Goal: Task Accomplishment & Management: Use online tool/utility

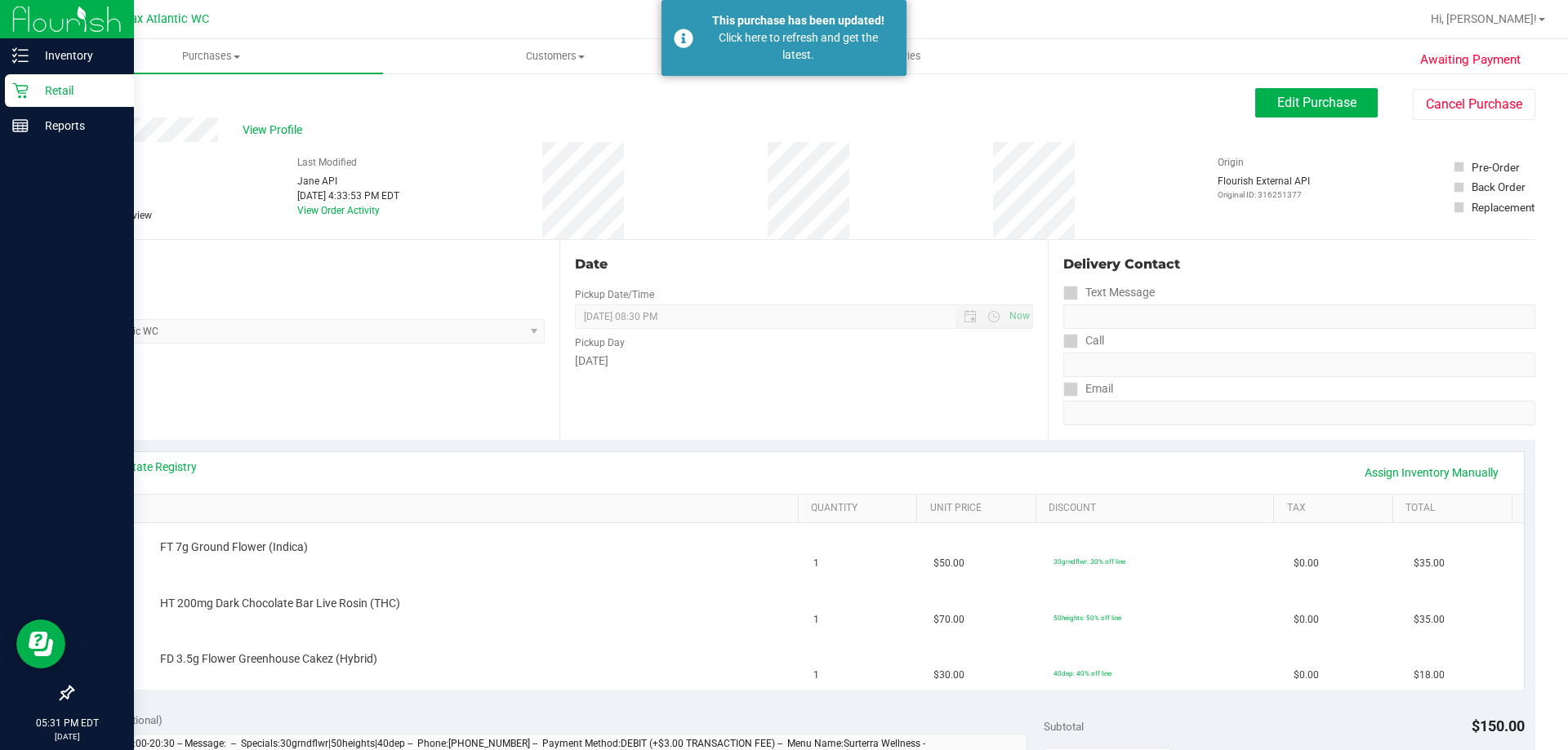
click at [30, 91] on p "Retail" at bounding box center [78, 91] width 98 height 19
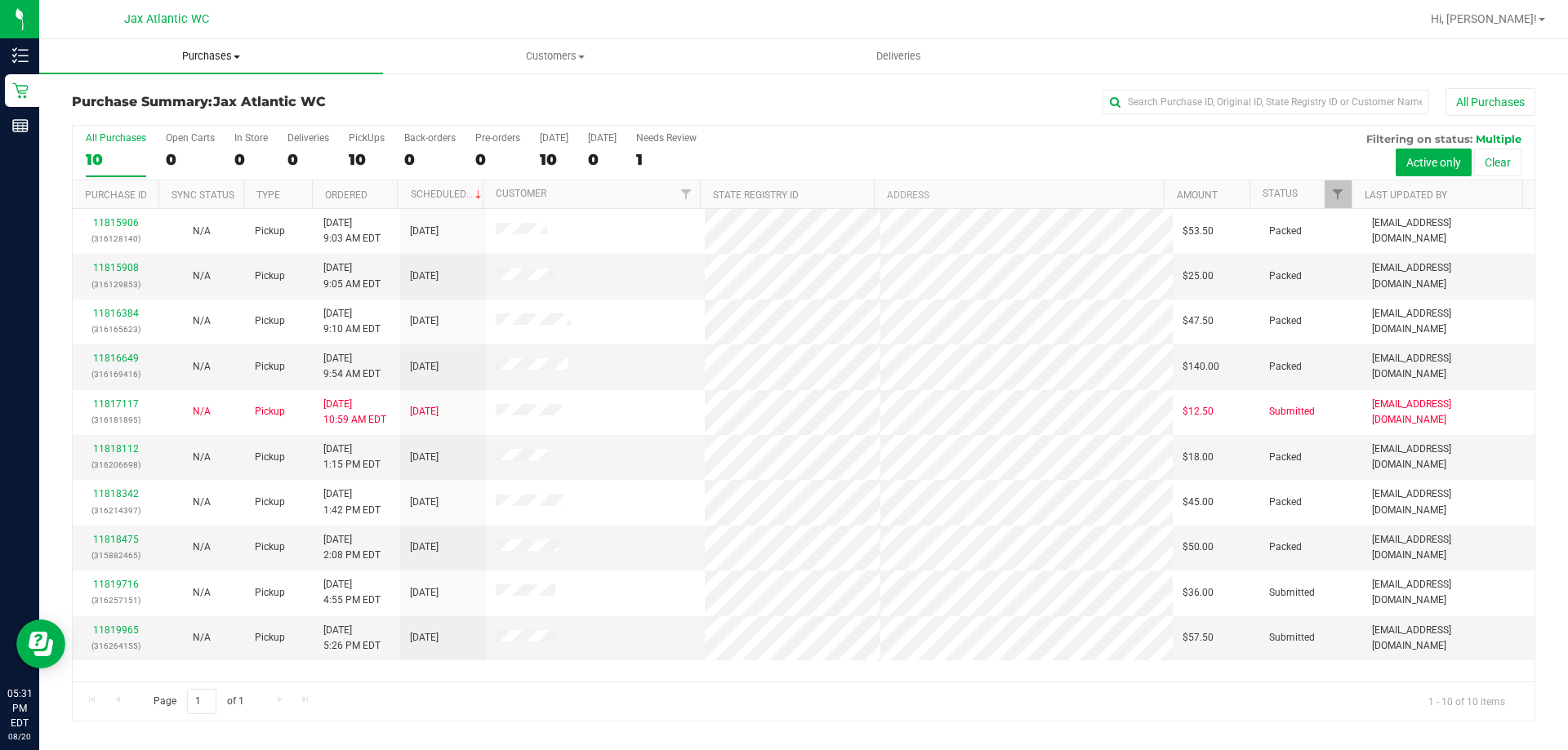
click at [199, 63] on span "Purchases" at bounding box center [211, 56] width 344 height 15
click at [125, 111] on span "Fulfillment" at bounding box center [90, 117] width 102 height 14
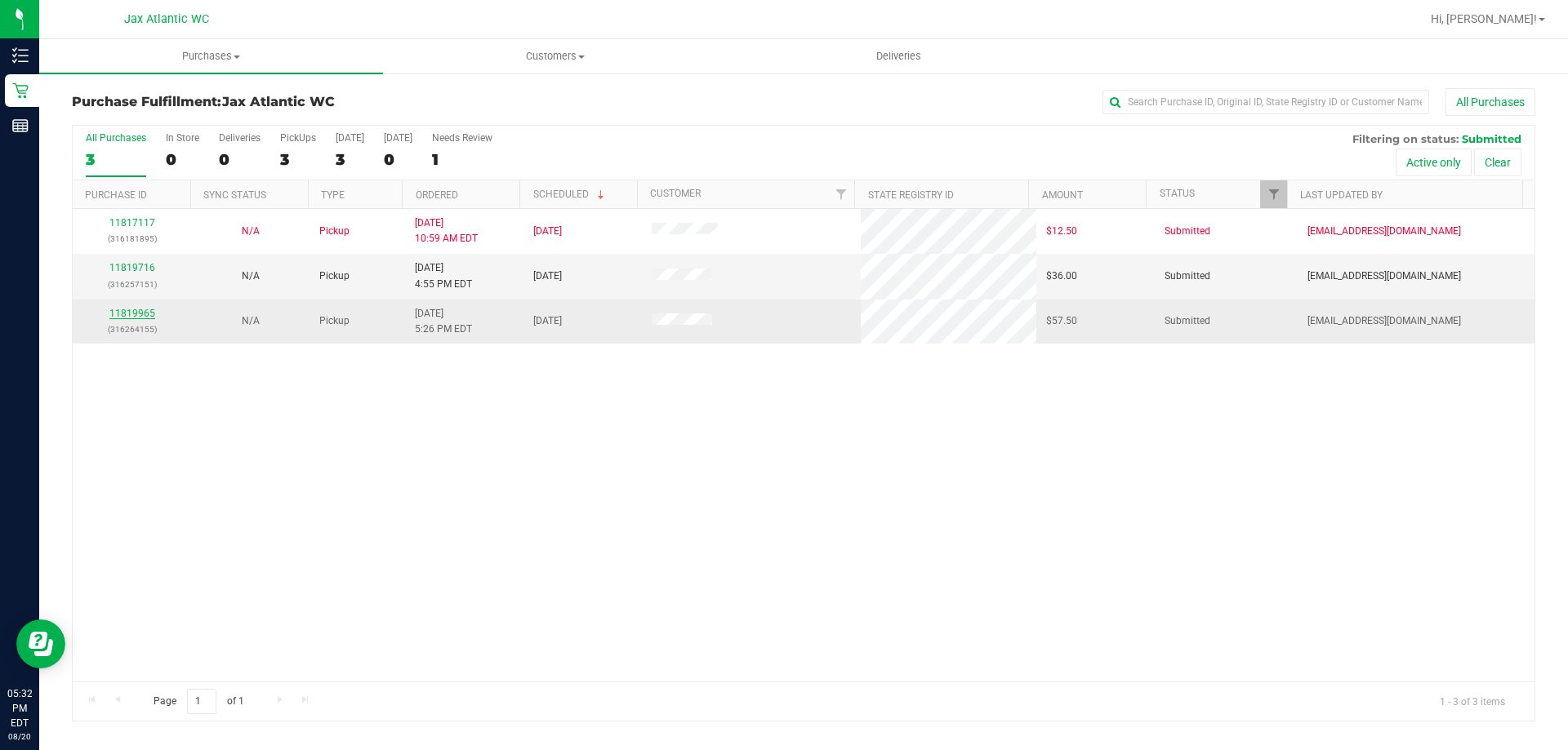
click at [133, 314] on link "11819965" at bounding box center [131, 313] width 45 height 11
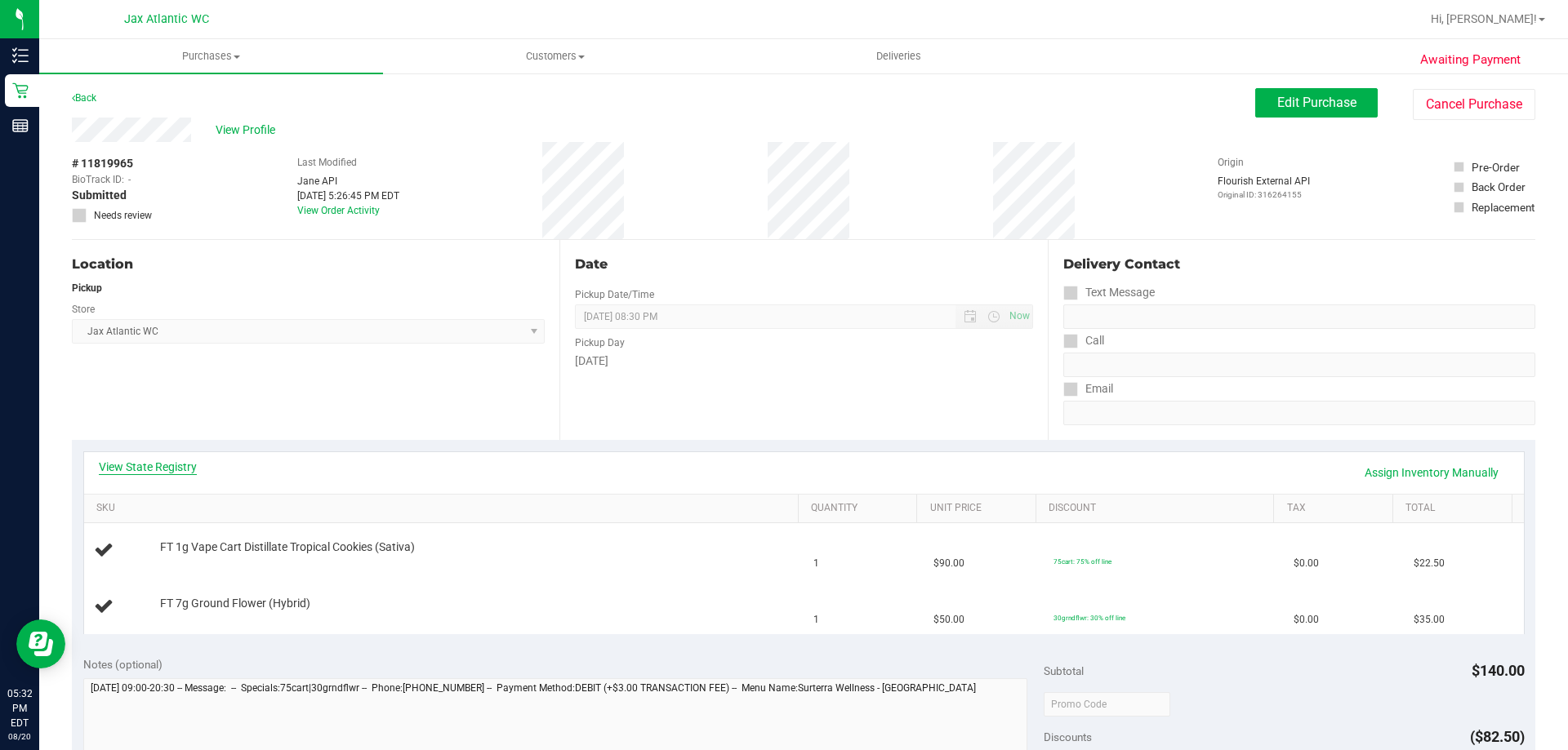
click at [132, 468] on link "View State Registry" at bounding box center [148, 467] width 98 height 17
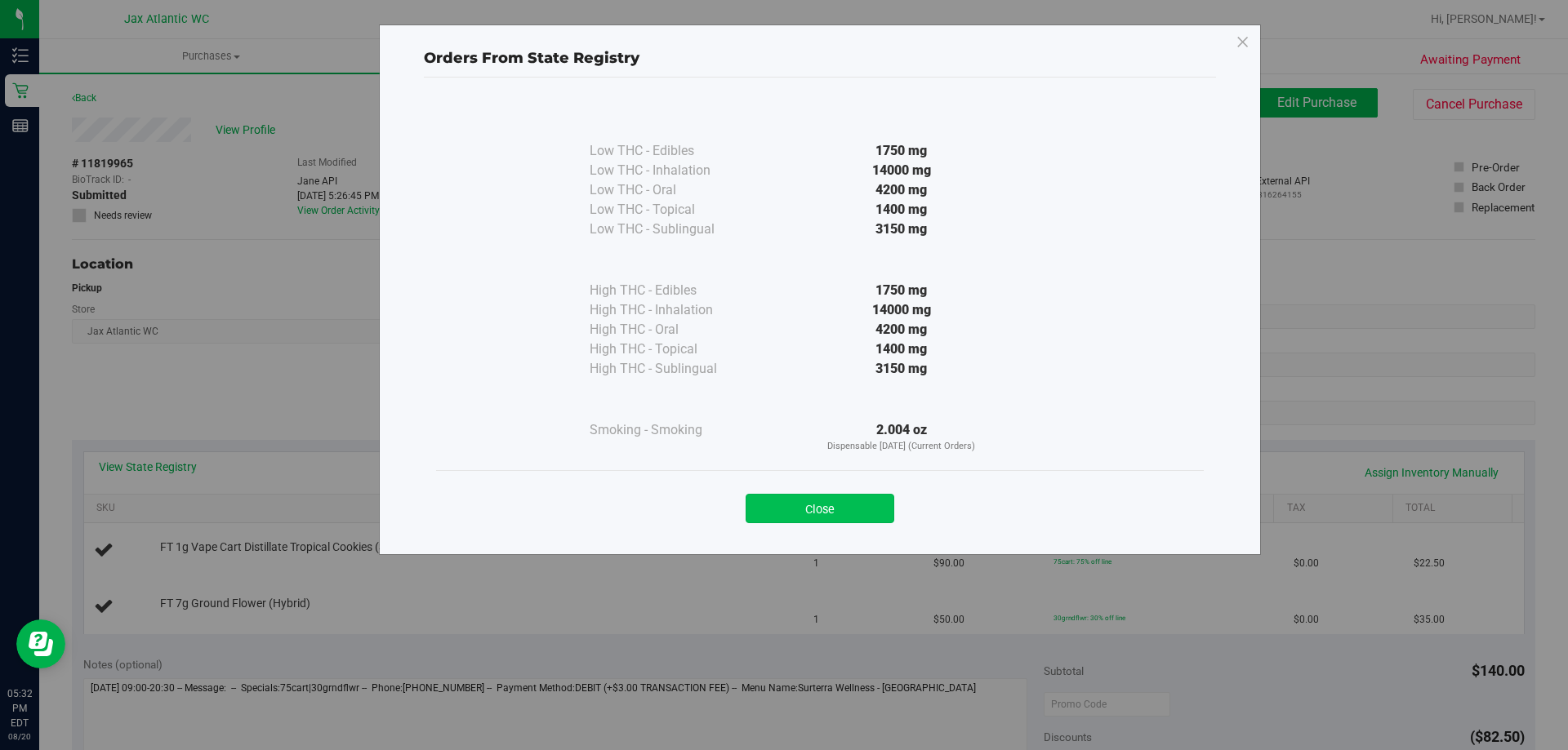
click at [818, 507] on button "Close" at bounding box center [820, 509] width 149 height 30
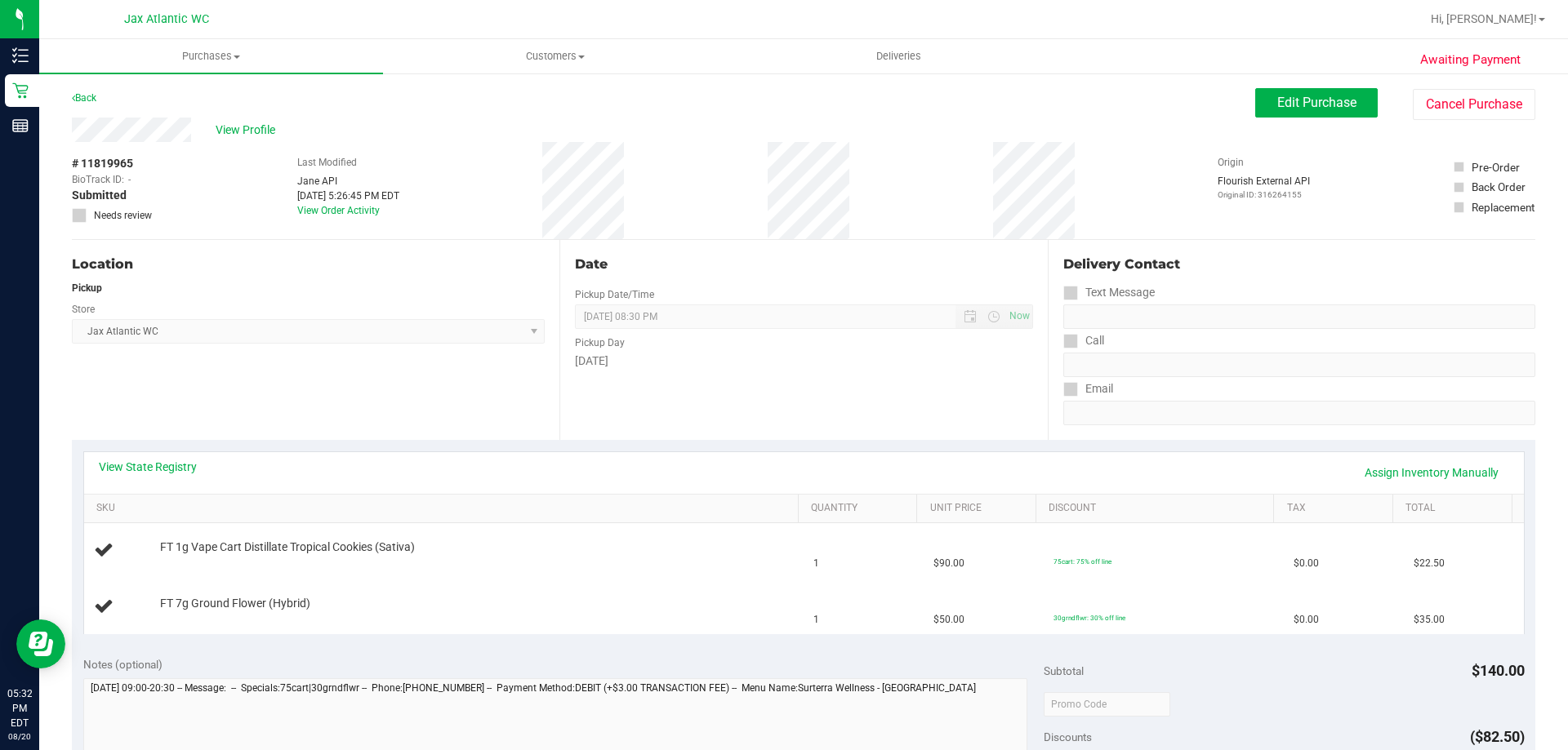
click at [614, 424] on div "Date Pickup Date/Time 08/20/2025 Now 08/20/2025 08:30 PM Now Pickup Day Wednesd…" at bounding box center [803, 340] width 488 height 200
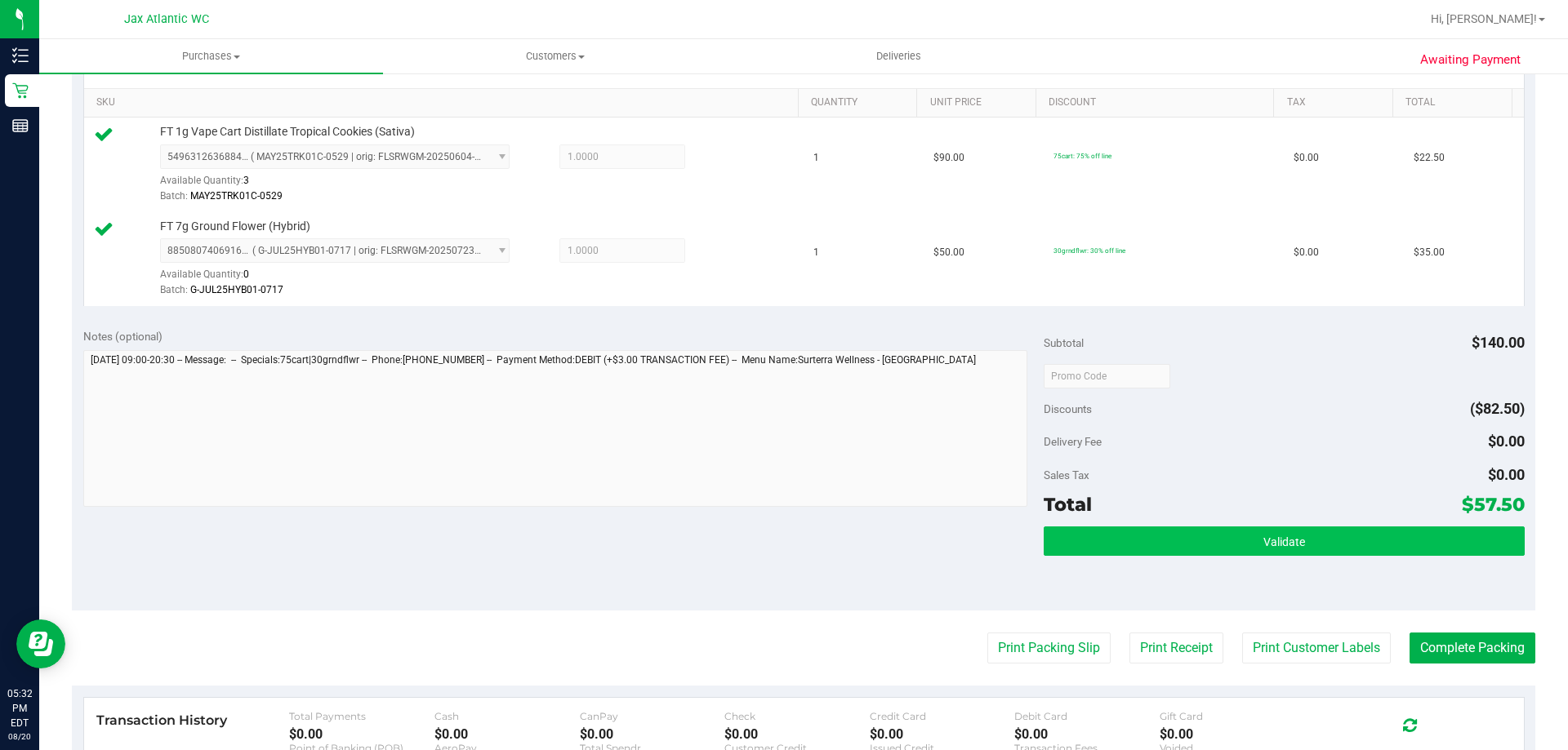
scroll to position [408, 0]
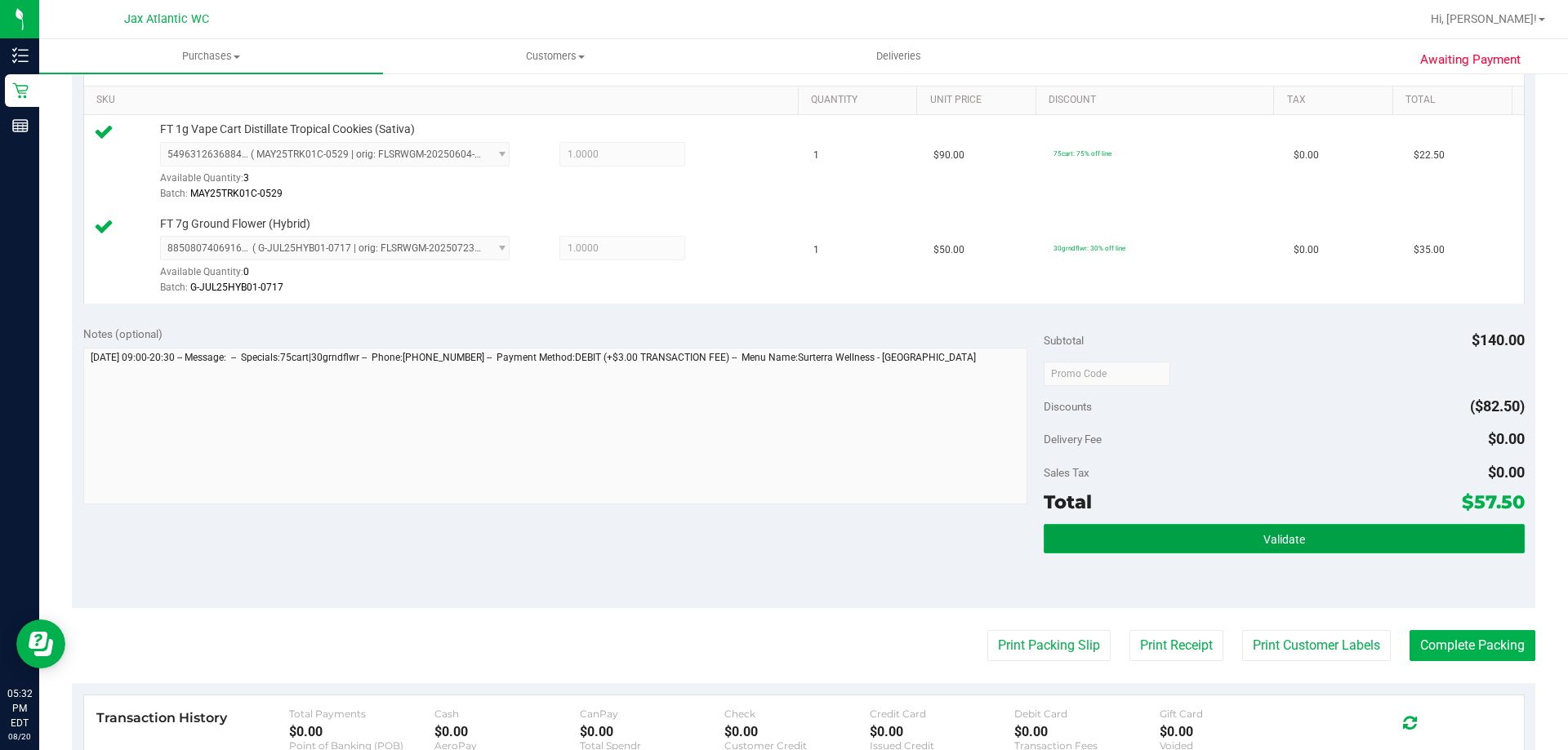
click at [1185, 527] on button "Validate" at bounding box center [1284, 538] width 480 height 30
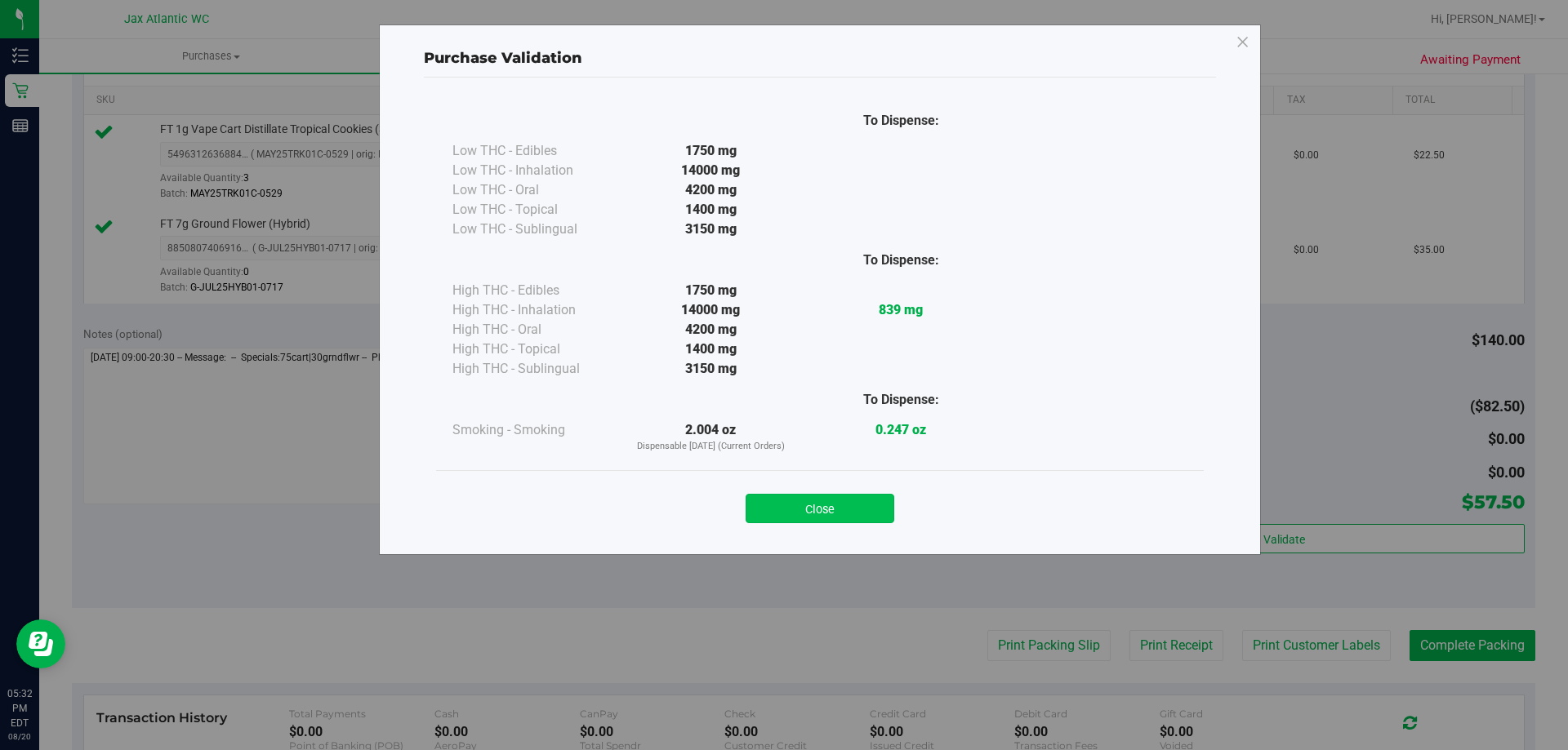
click at [835, 502] on button "Close" at bounding box center [820, 509] width 149 height 30
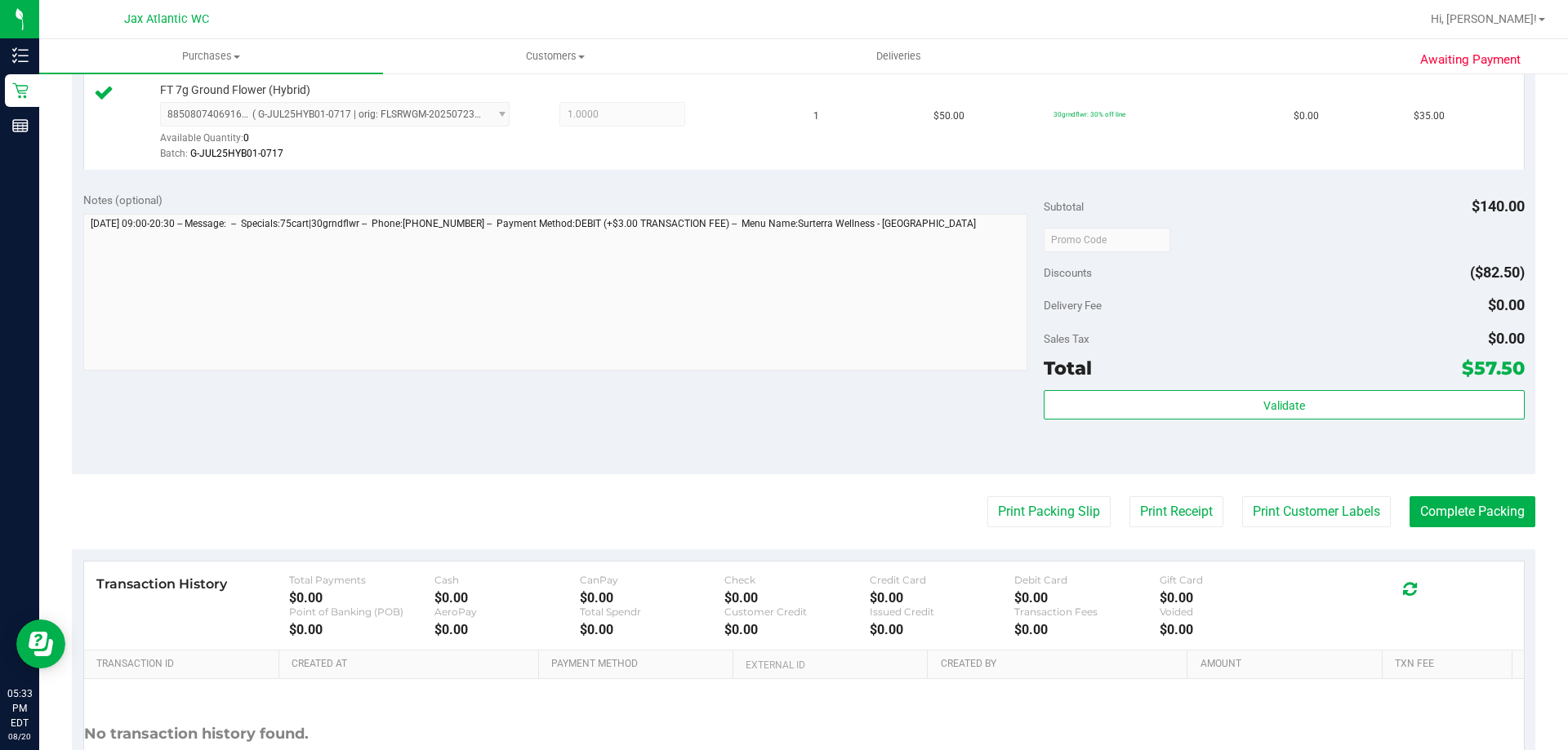
scroll to position [572, 0]
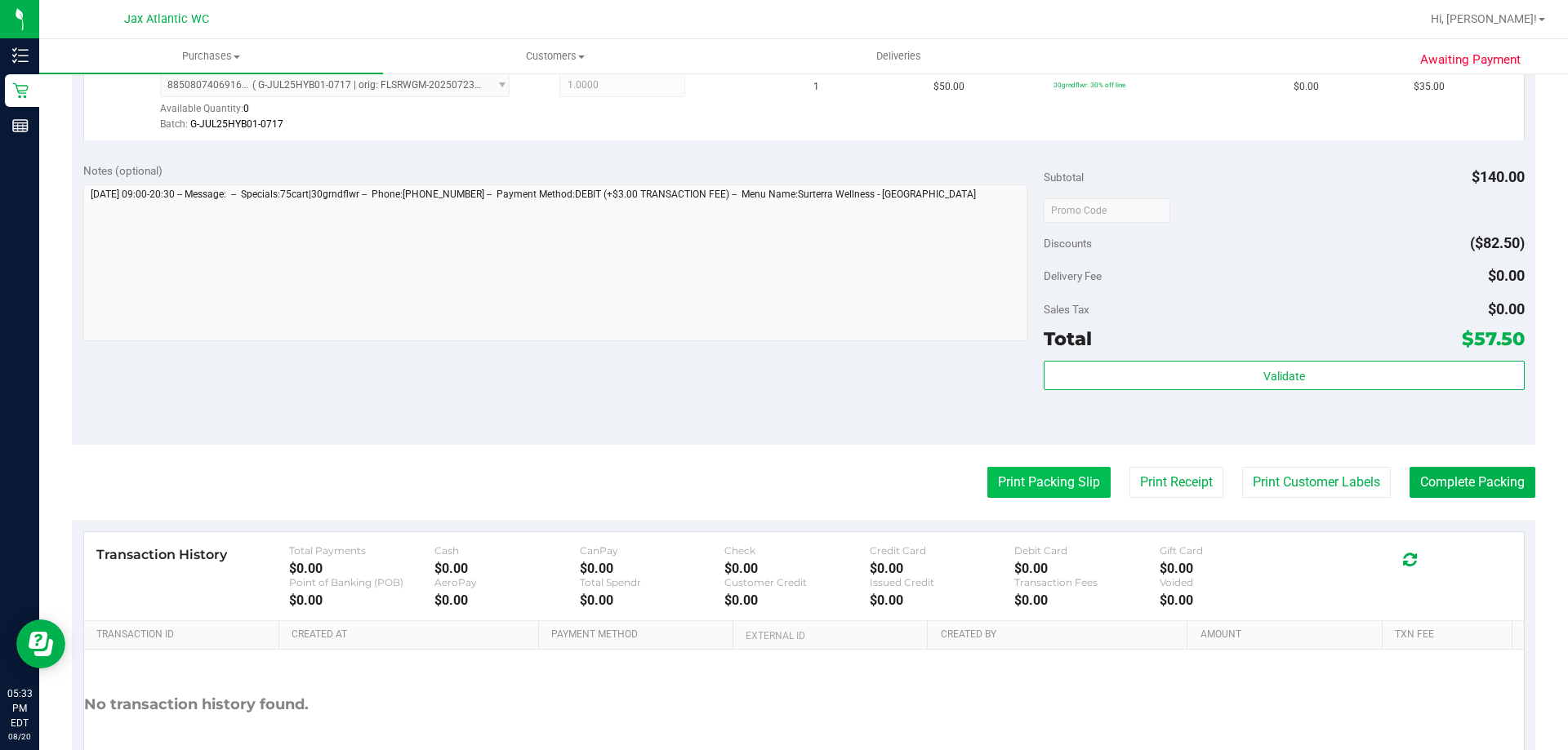
click at [1027, 490] on button "Print Packing Slip" at bounding box center [1049, 483] width 123 height 31
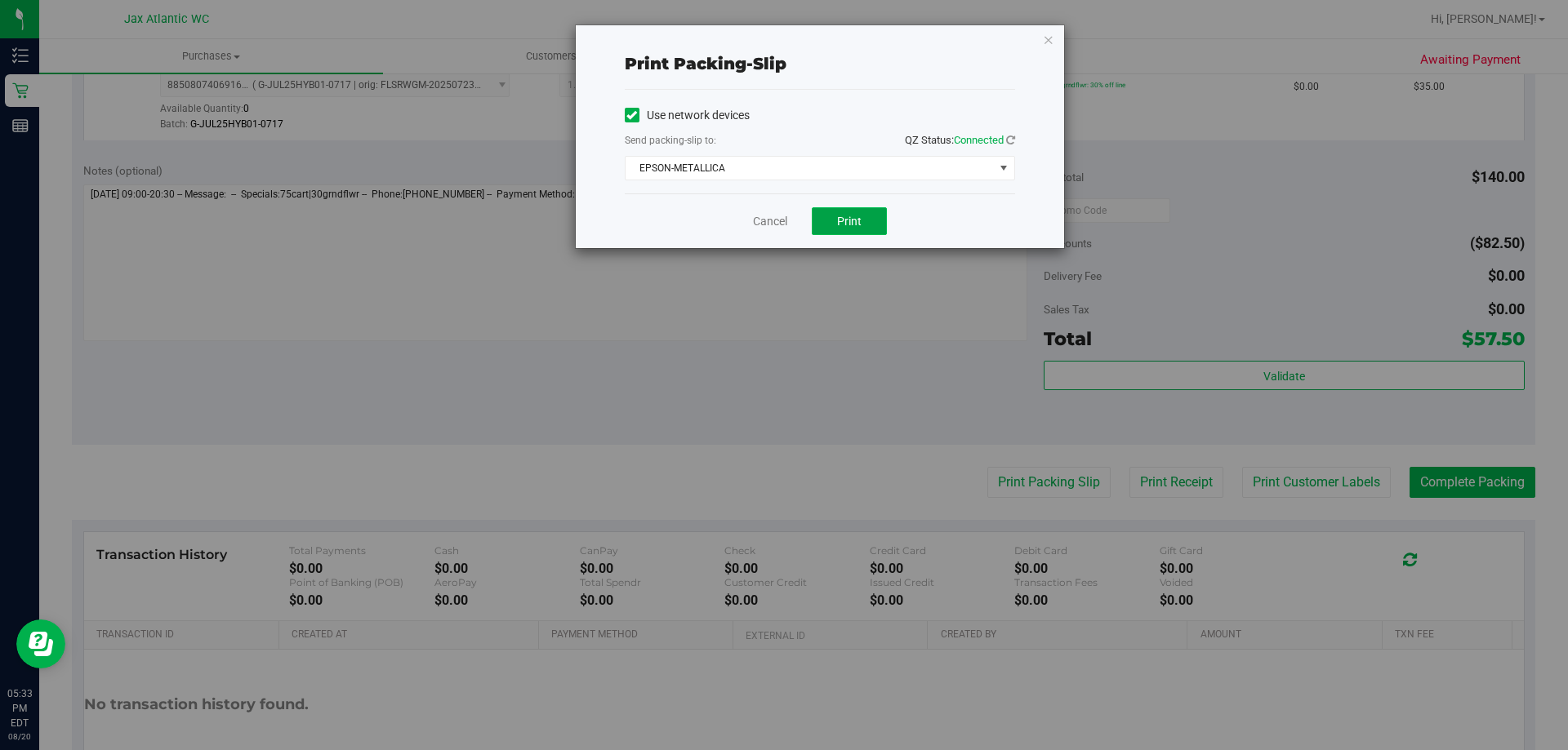
click at [839, 222] on span "Print" at bounding box center [849, 221] width 25 height 13
click at [780, 216] on link "Cancel" at bounding box center [770, 222] width 34 height 18
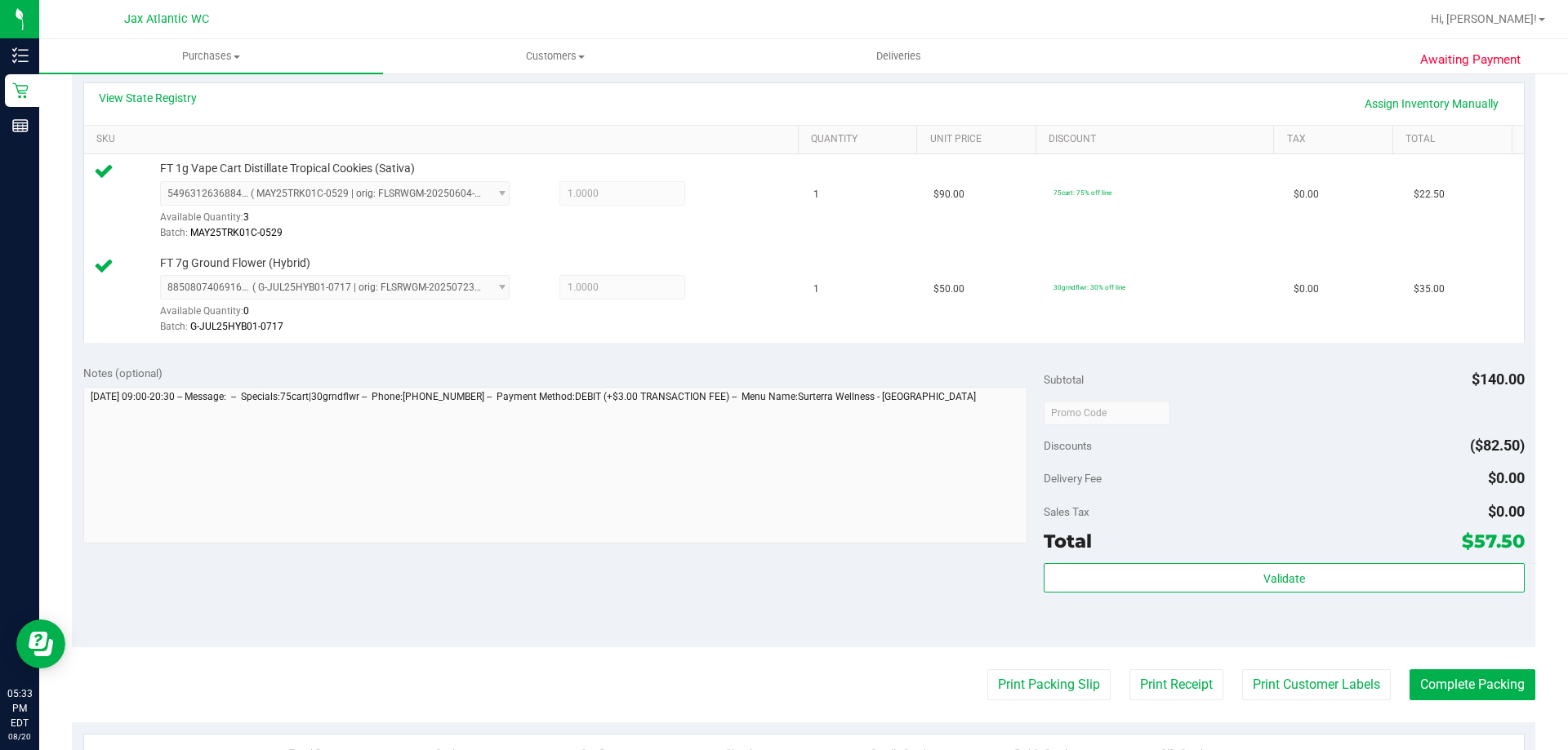
scroll to position [490, 0]
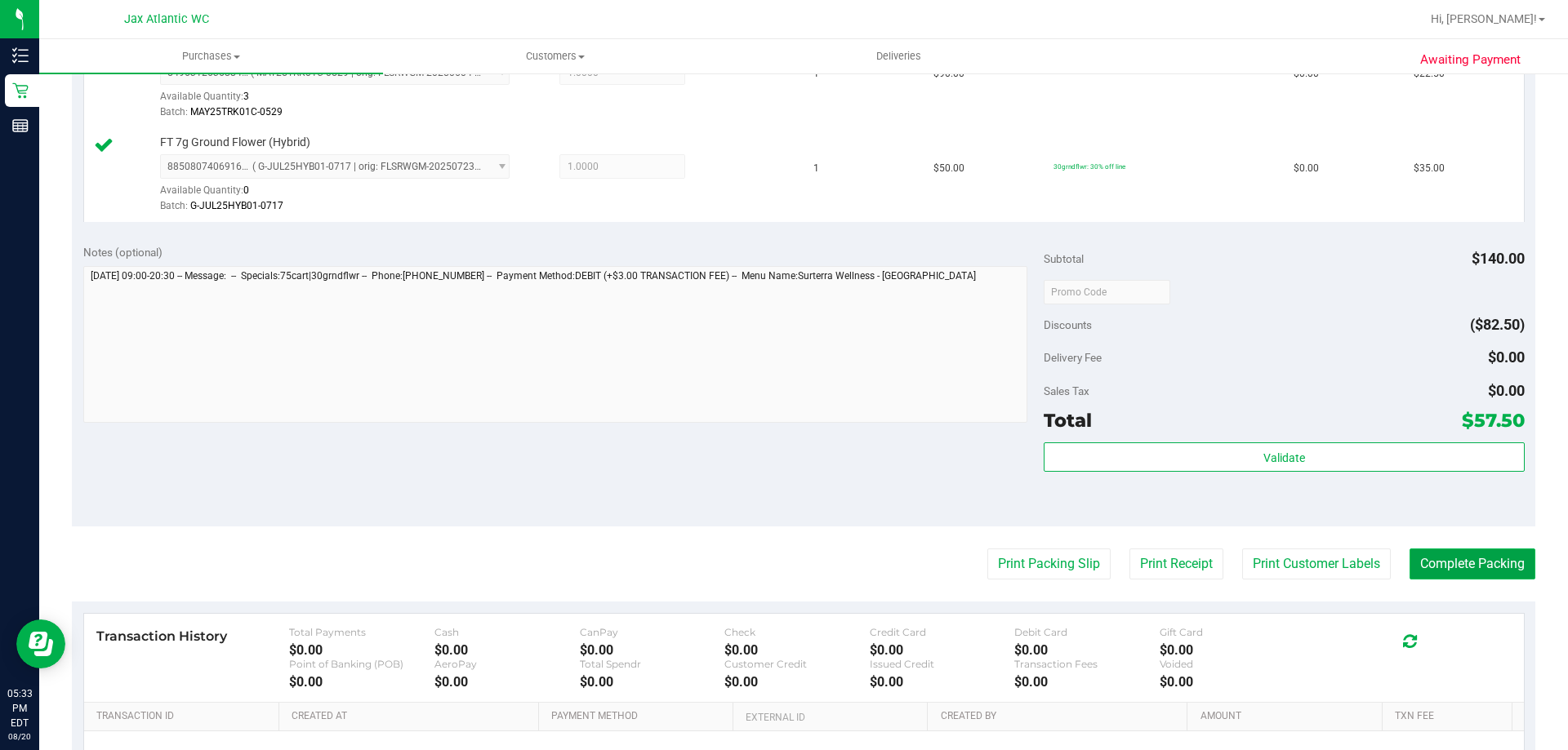
click at [1488, 566] on button "Complete Packing" at bounding box center [1473, 564] width 126 height 31
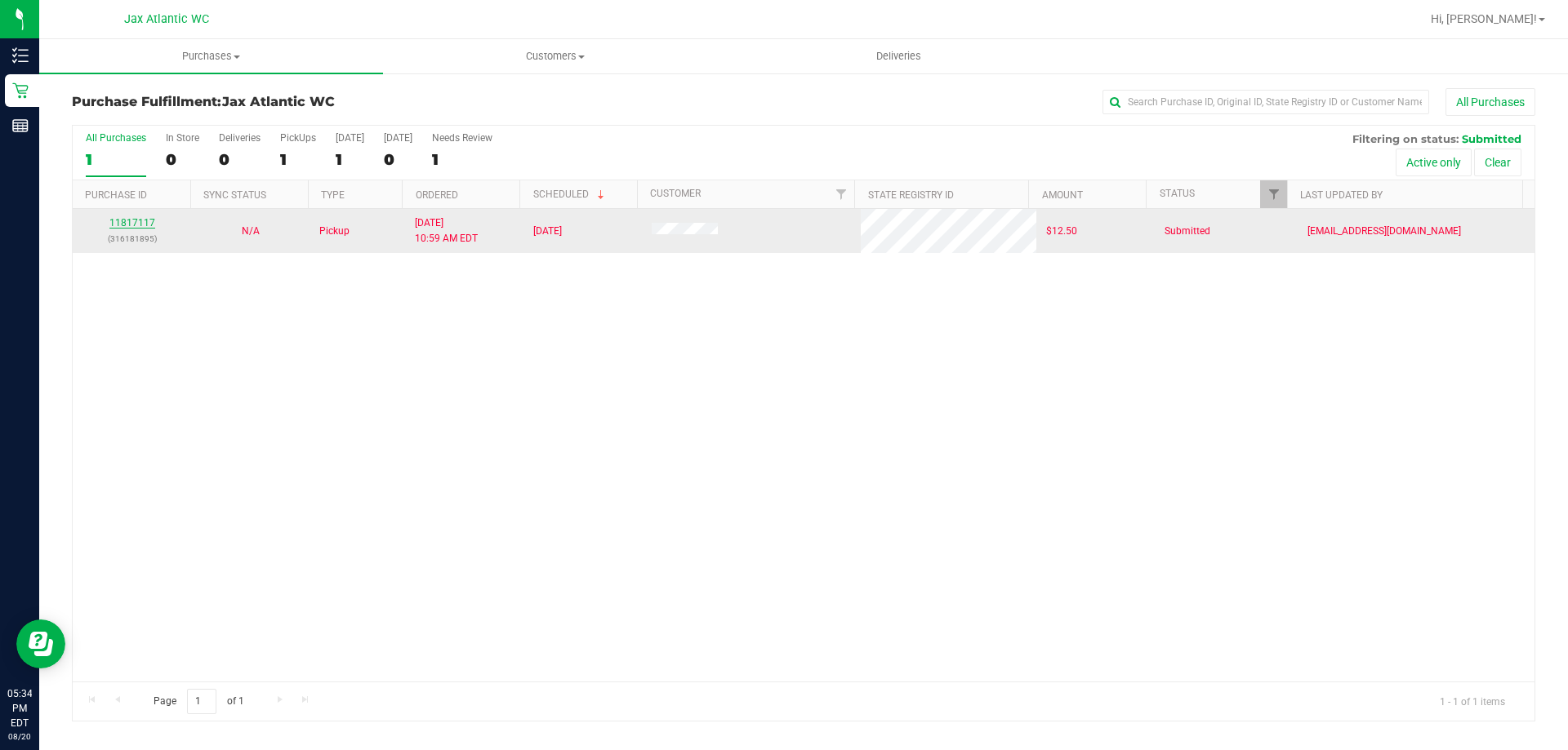
click at [130, 222] on link "11817117" at bounding box center [131, 223] width 45 height 11
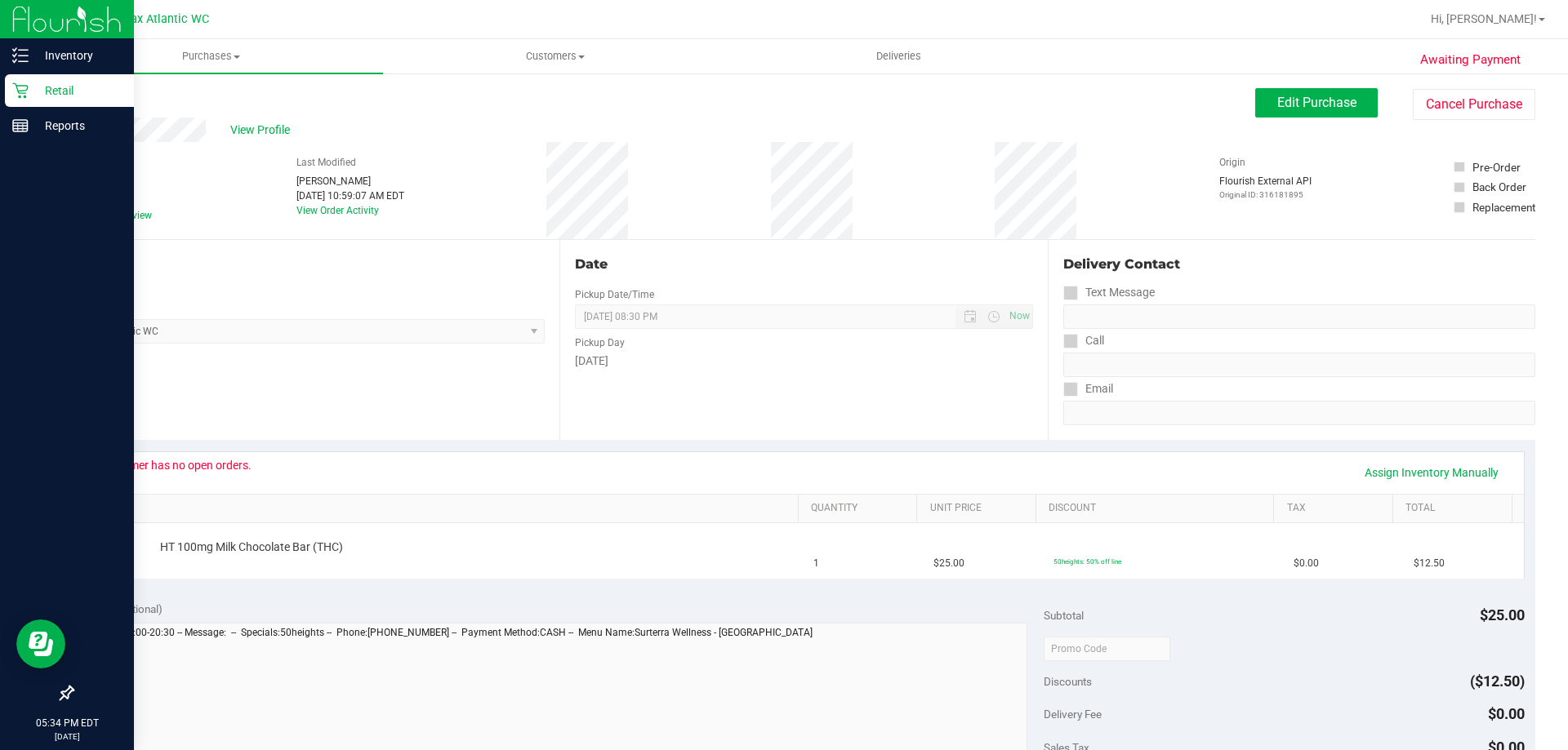
click at [15, 90] on icon at bounding box center [20, 91] width 17 height 17
